Goal: Download file/media

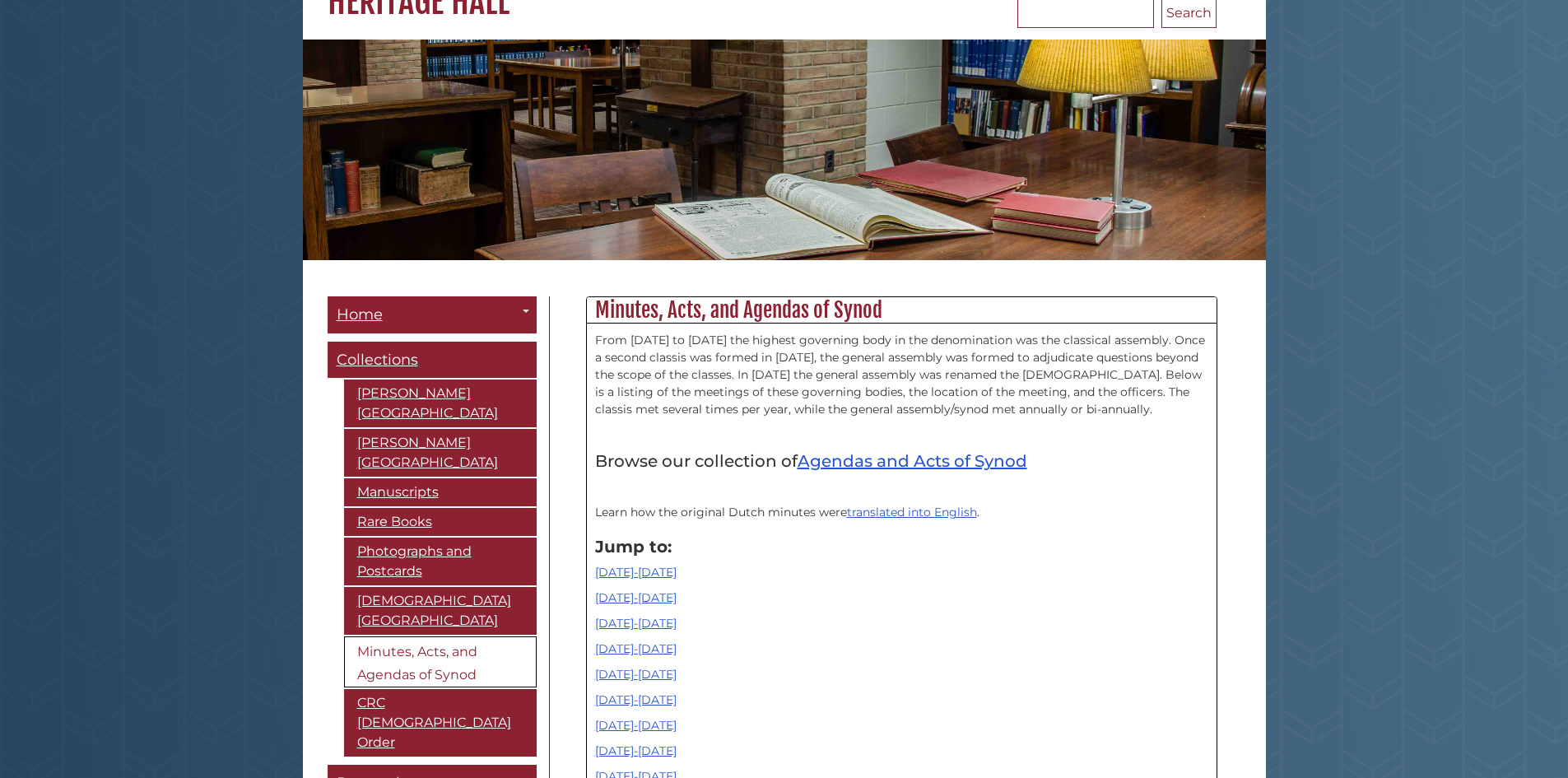
scroll to position [329, 0]
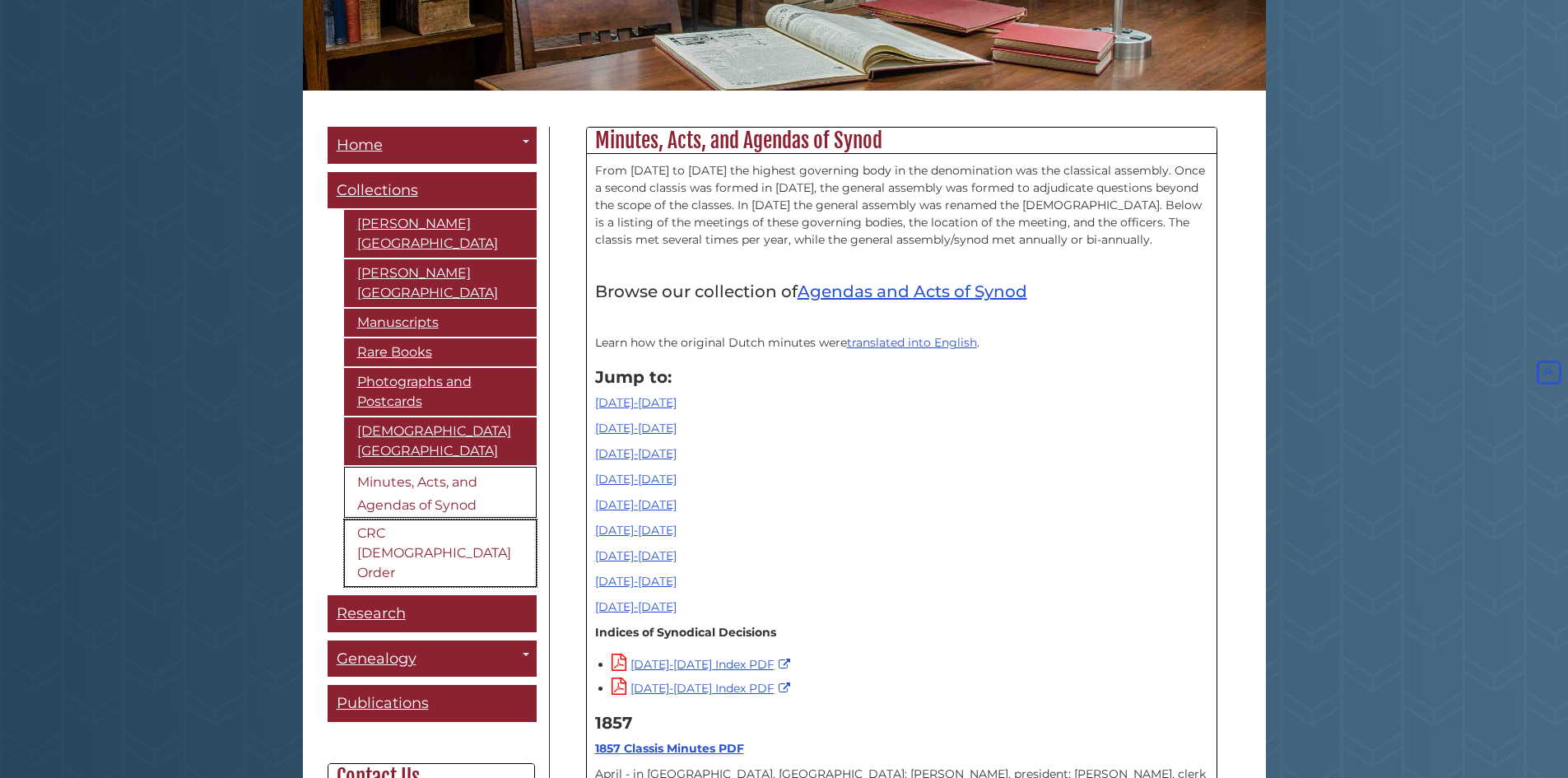
click at [380, 542] on link "CRC [DEMOGRAPHIC_DATA] Order" at bounding box center [441, 553] width 193 height 68
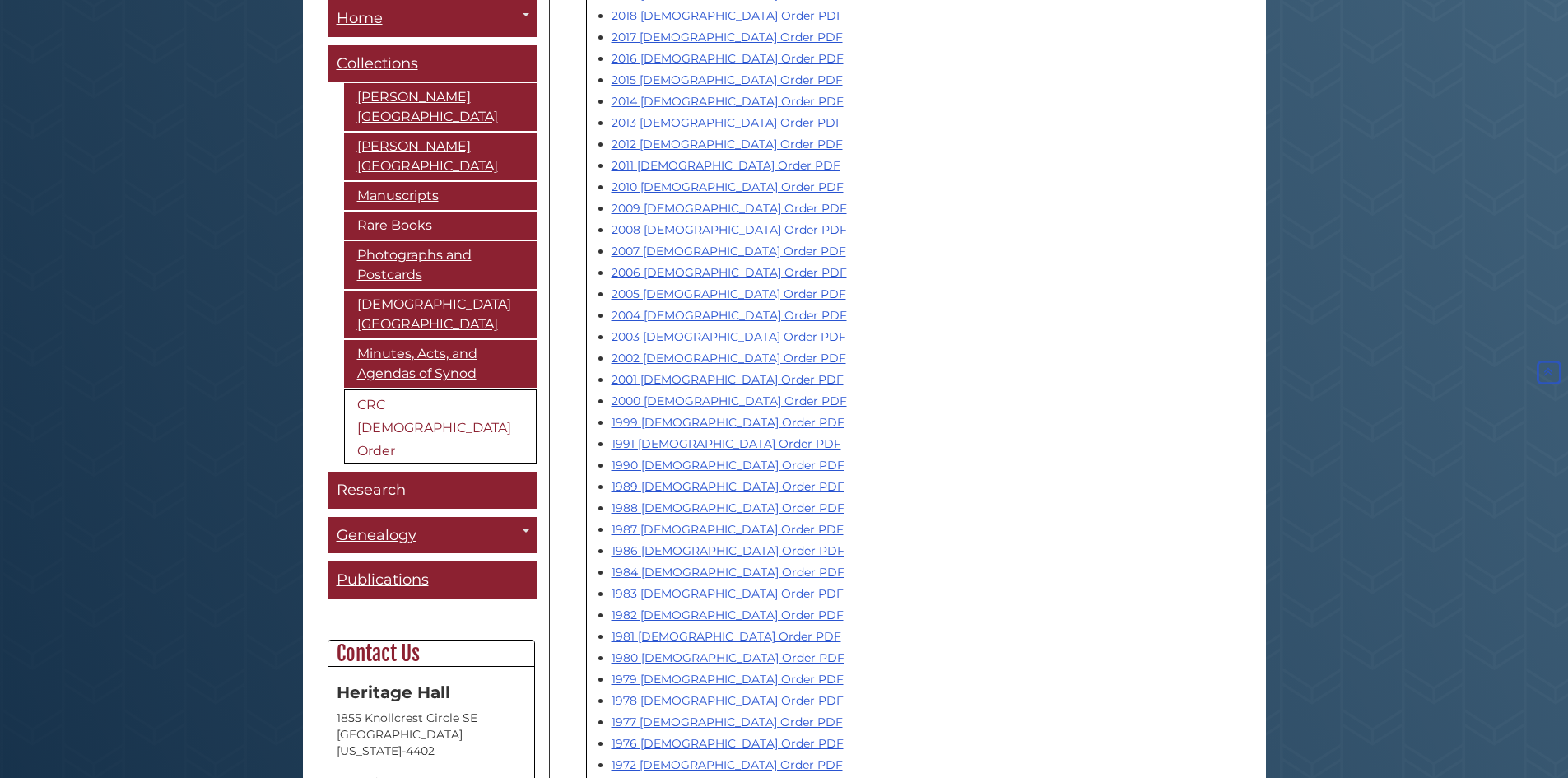
scroll to position [1070, 0]
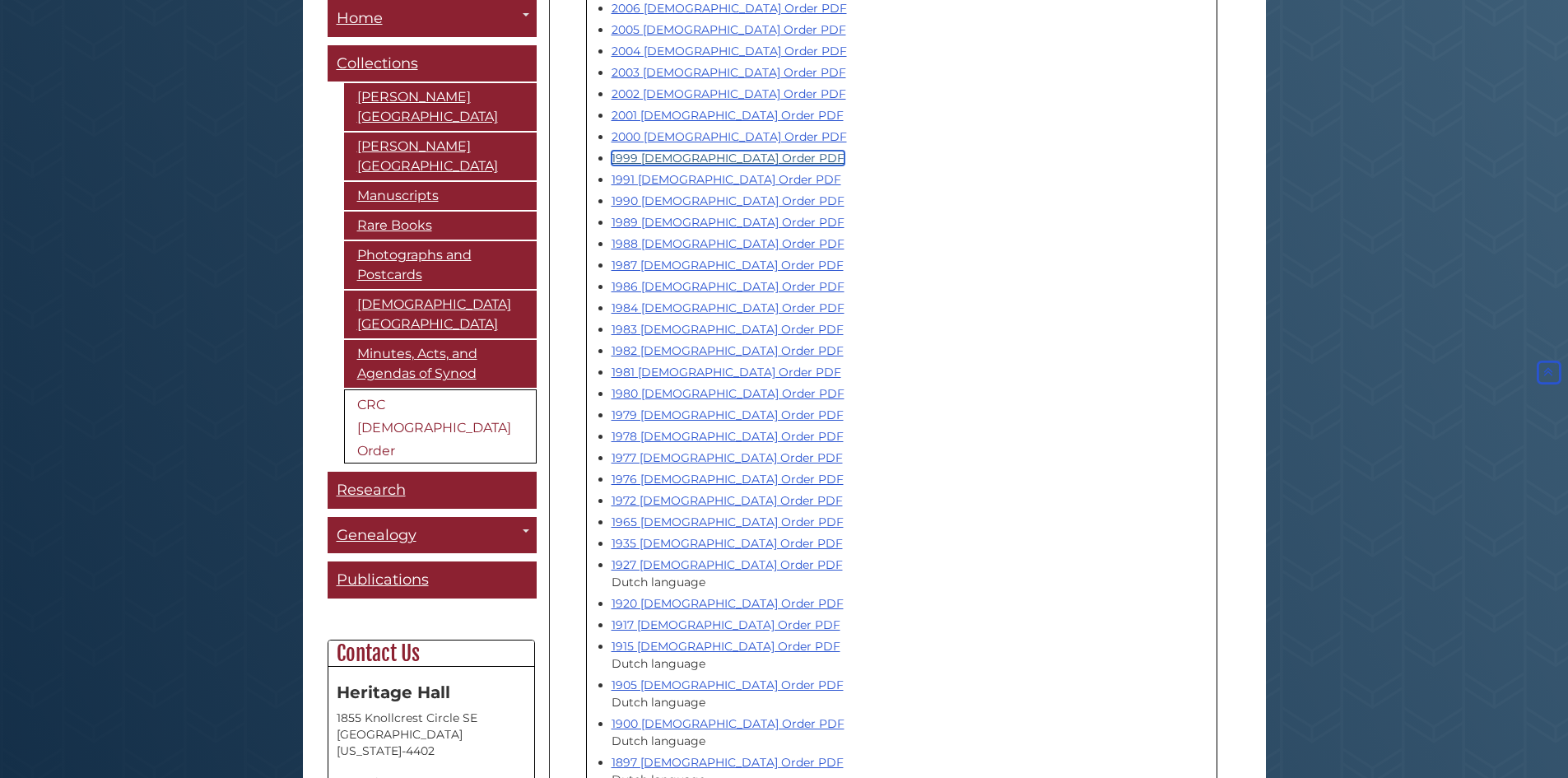
click at [654, 151] on link "1999 [DEMOGRAPHIC_DATA] Order PDF" at bounding box center [728, 158] width 233 height 14
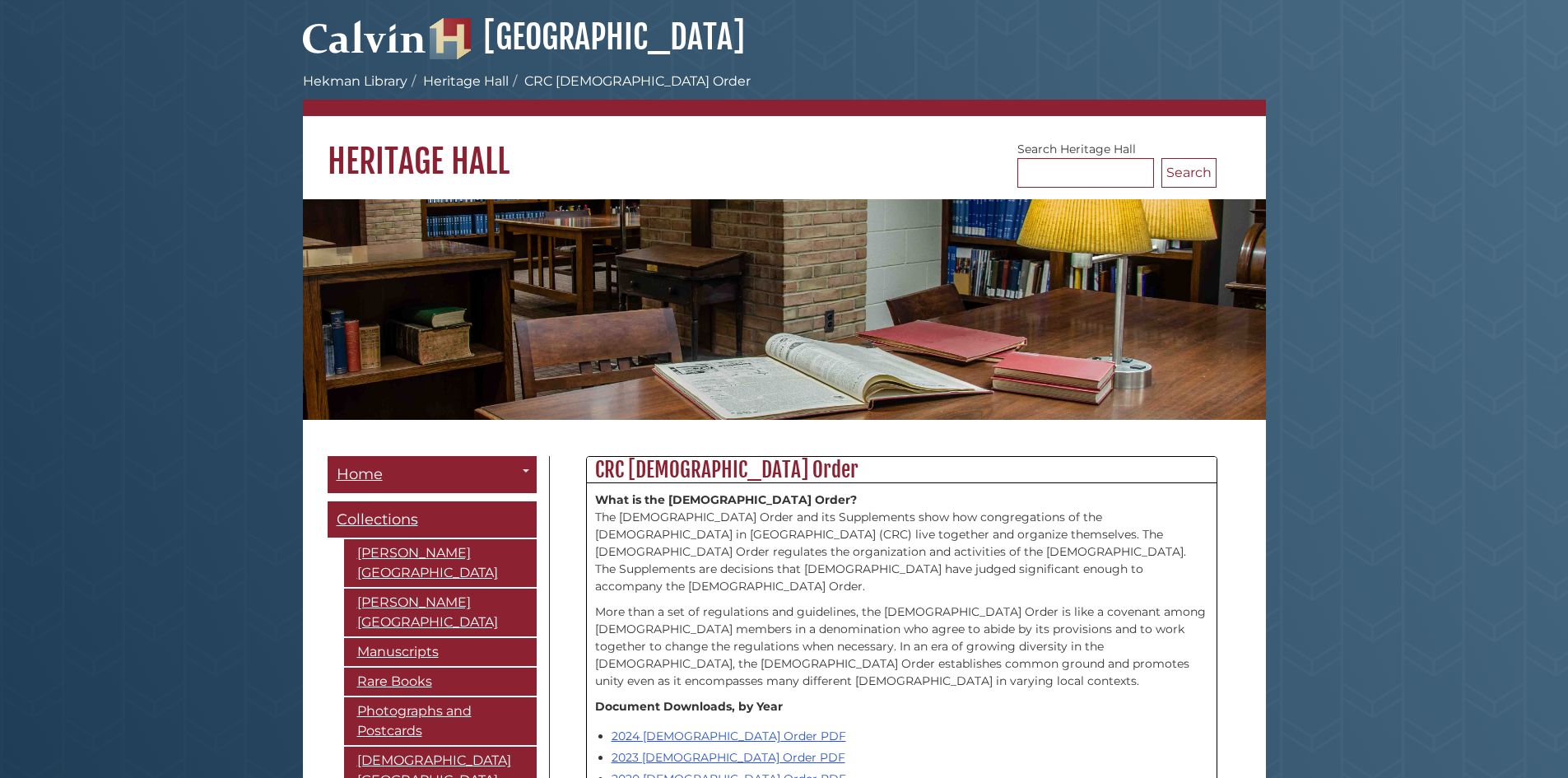
scroll to position [1070, 0]
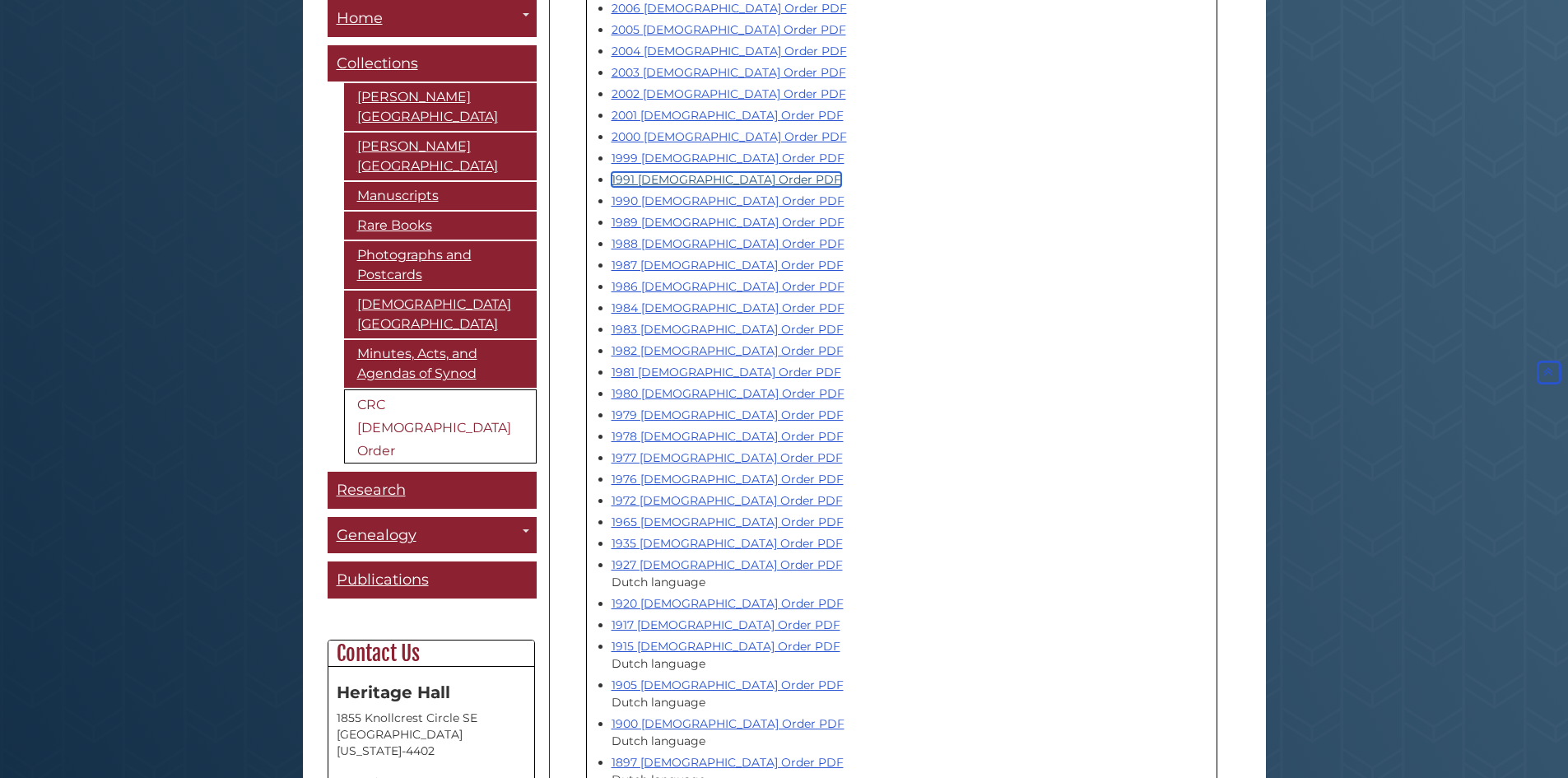
click at [652, 172] on link "1991 [DEMOGRAPHIC_DATA] Order PDF" at bounding box center [726, 179] width 230 height 14
